Goal: Transaction & Acquisition: Subscribe to service/newsletter

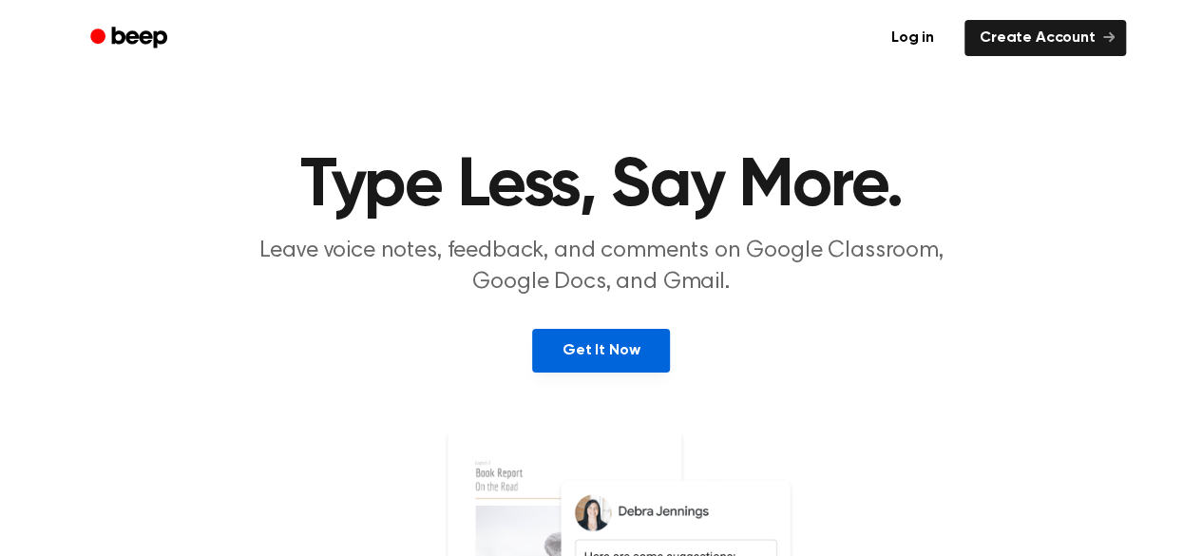
click at [599, 343] on link "Get It Now" at bounding box center [601, 351] width 138 height 44
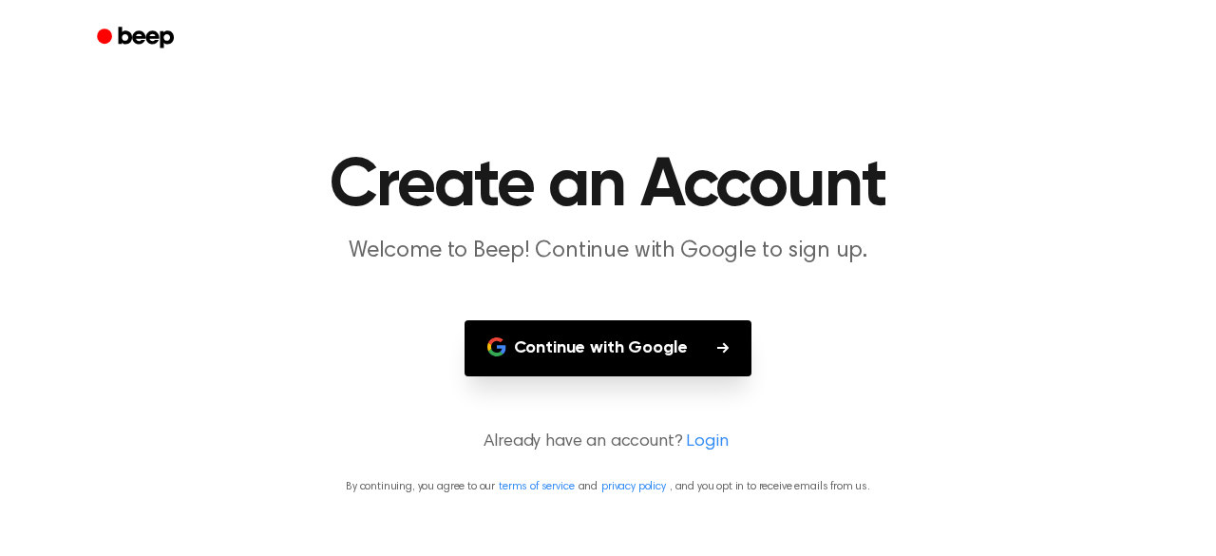
click at [658, 351] on button "Continue with Google" at bounding box center [609, 348] width 288 height 56
click at [587, 337] on button "Continue with Google" at bounding box center [609, 348] width 288 height 56
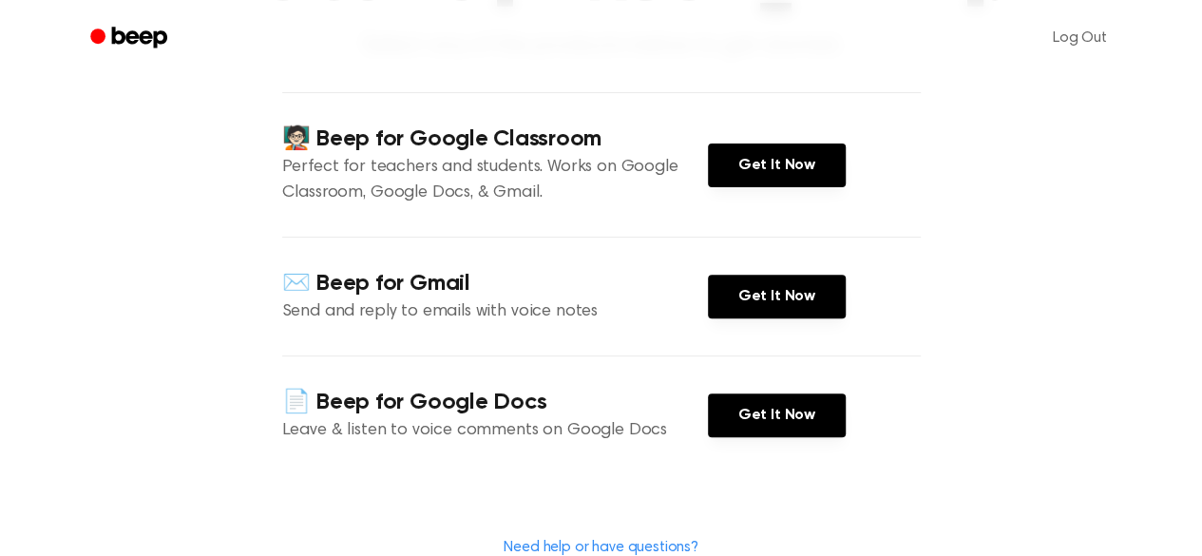
scroll to position [190, 0]
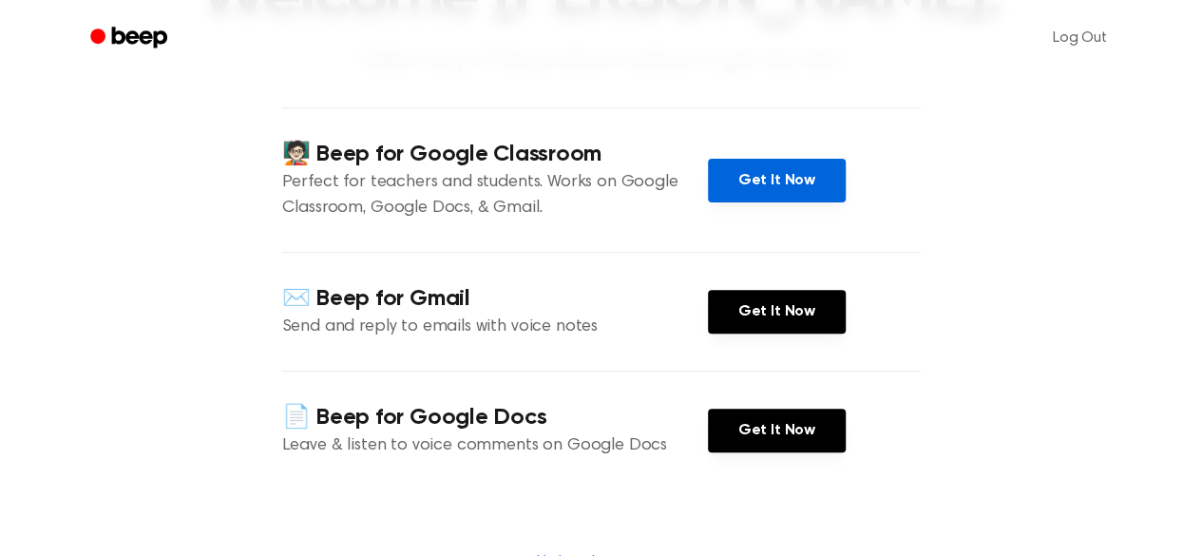
click at [783, 202] on link "Get It Now" at bounding box center [777, 181] width 138 height 44
